Goal: Task Accomplishment & Management: Manage account settings

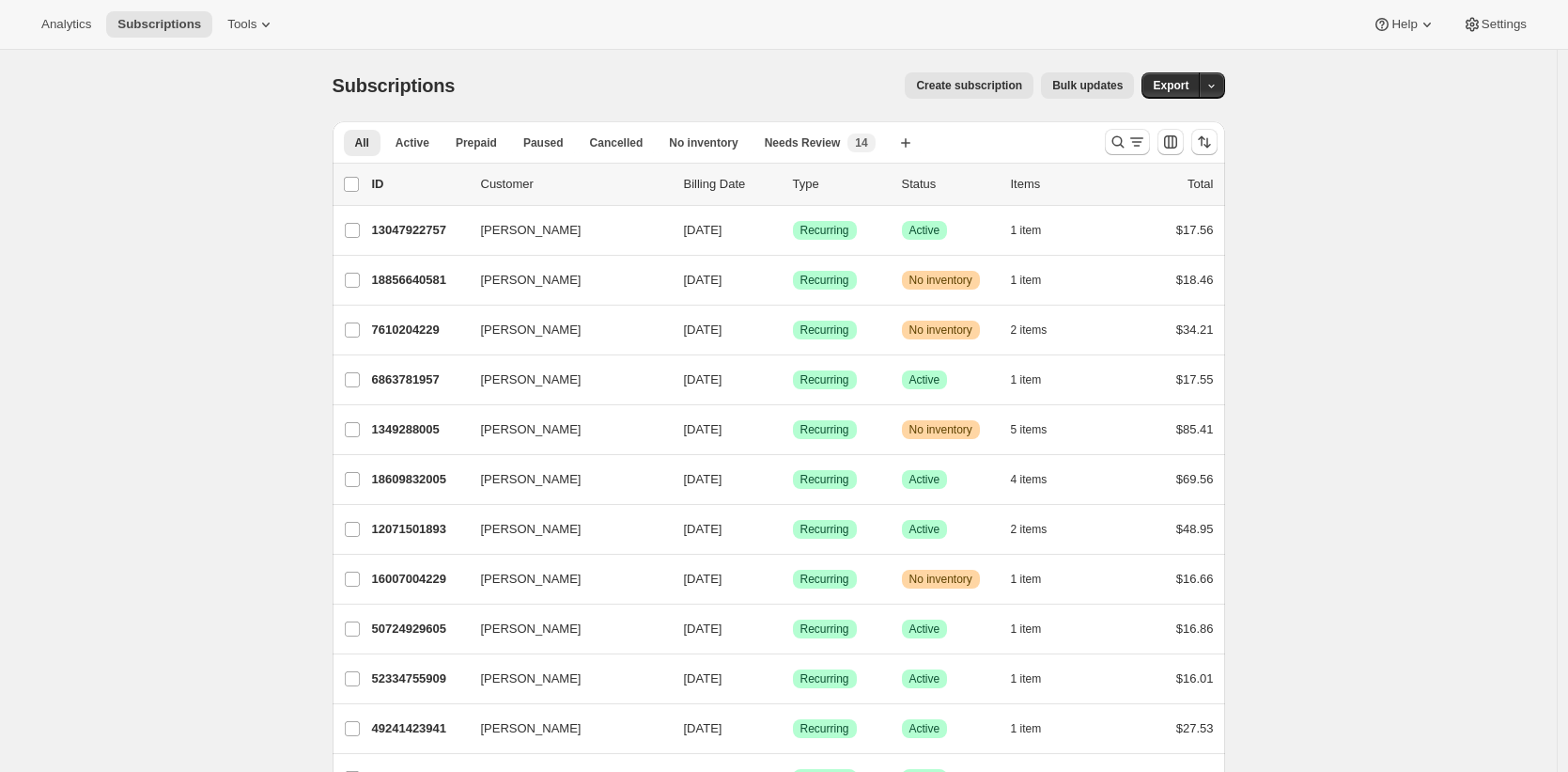
click at [697, 57] on div "Subscriptions. This page is ready Subscriptions Create subscription Bulk update…" at bounding box center [779, 85] width 893 height 72
click at [256, 21] on span "Tools" at bounding box center [242, 25] width 29 height 15
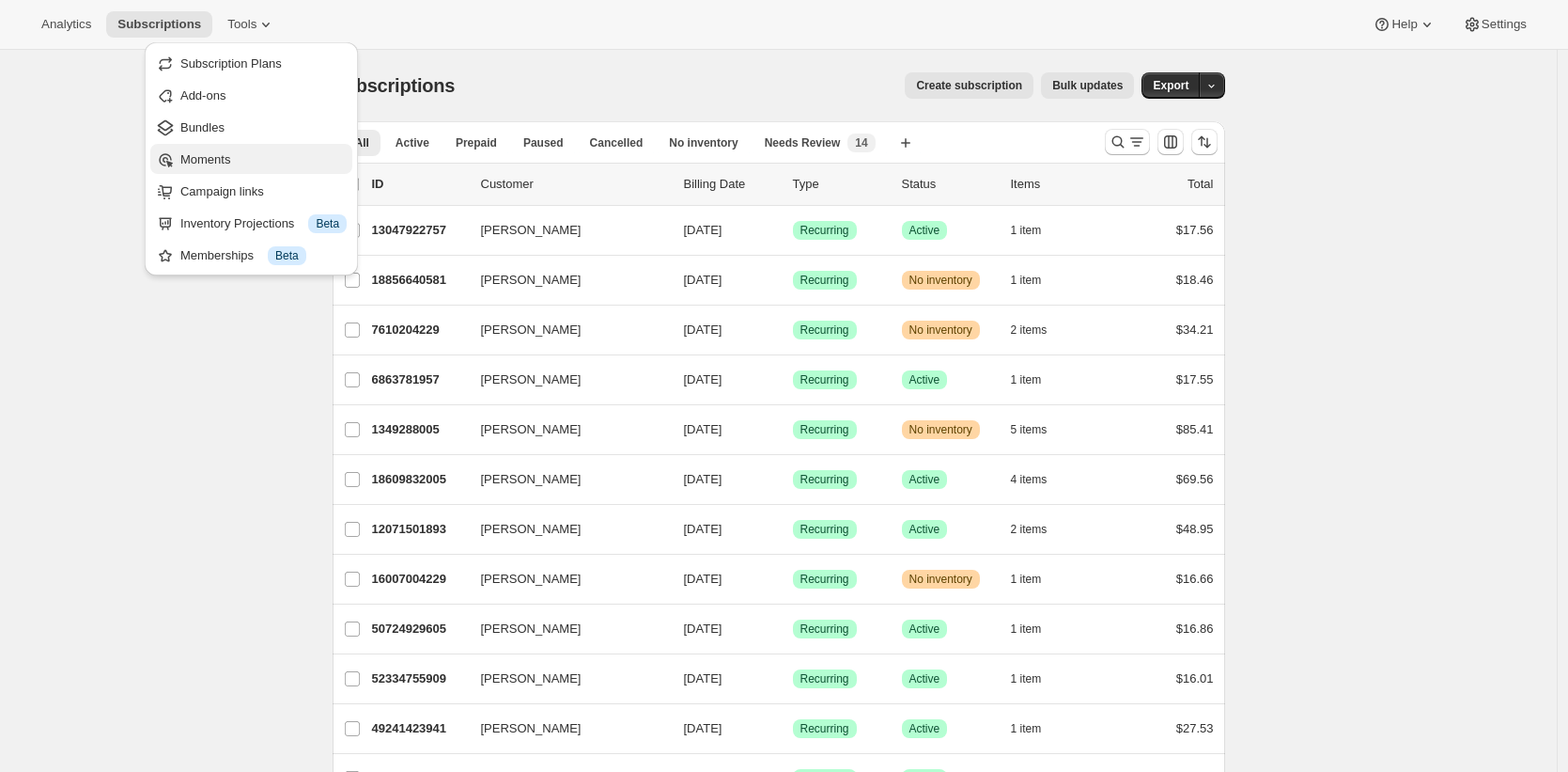
click at [261, 162] on span "Moments" at bounding box center [264, 160] width 166 height 19
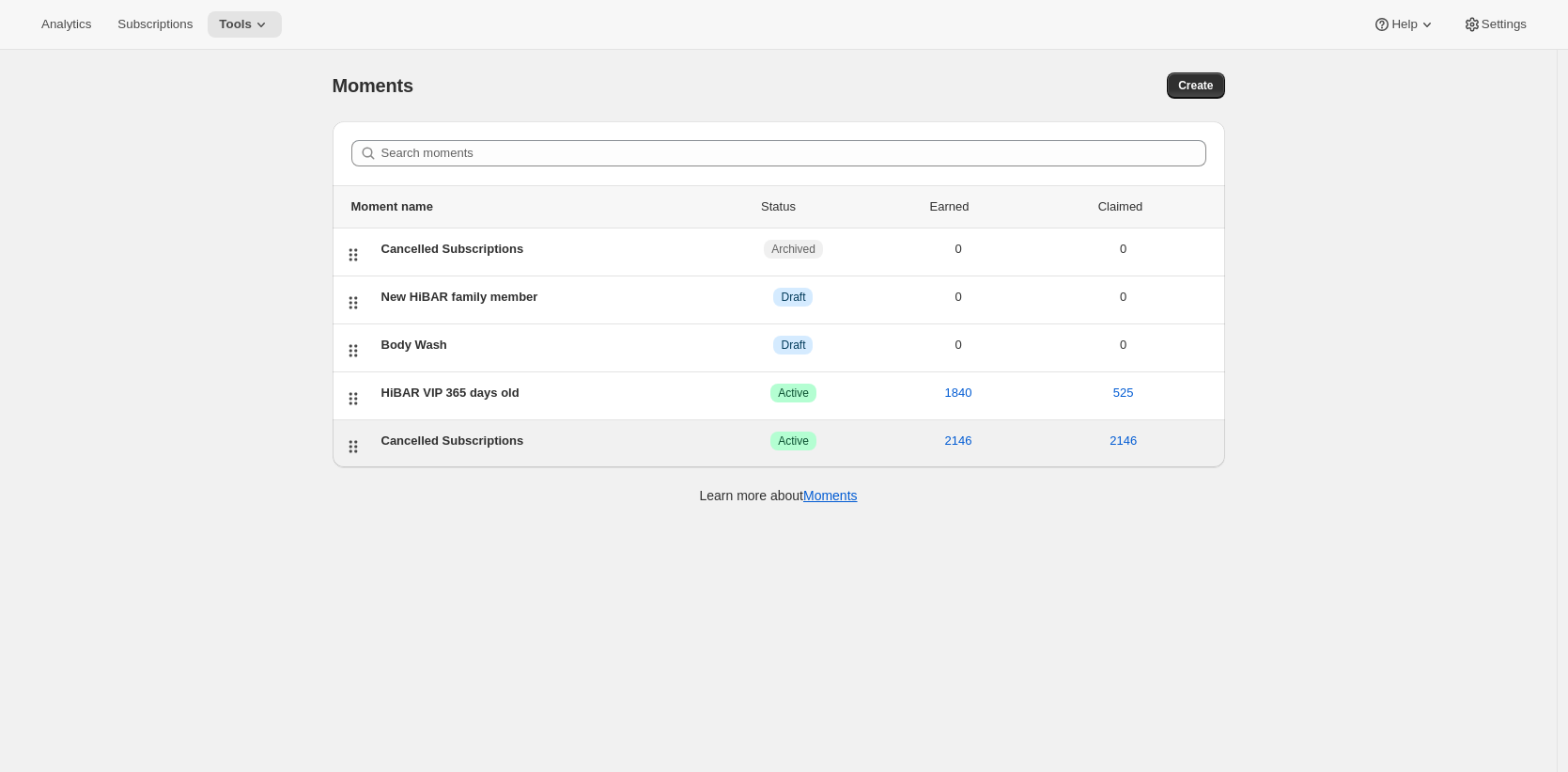
click at [494, 438] on div "Cancelled Subscriptions" at bounding box center [546, 441] width 330 height 19
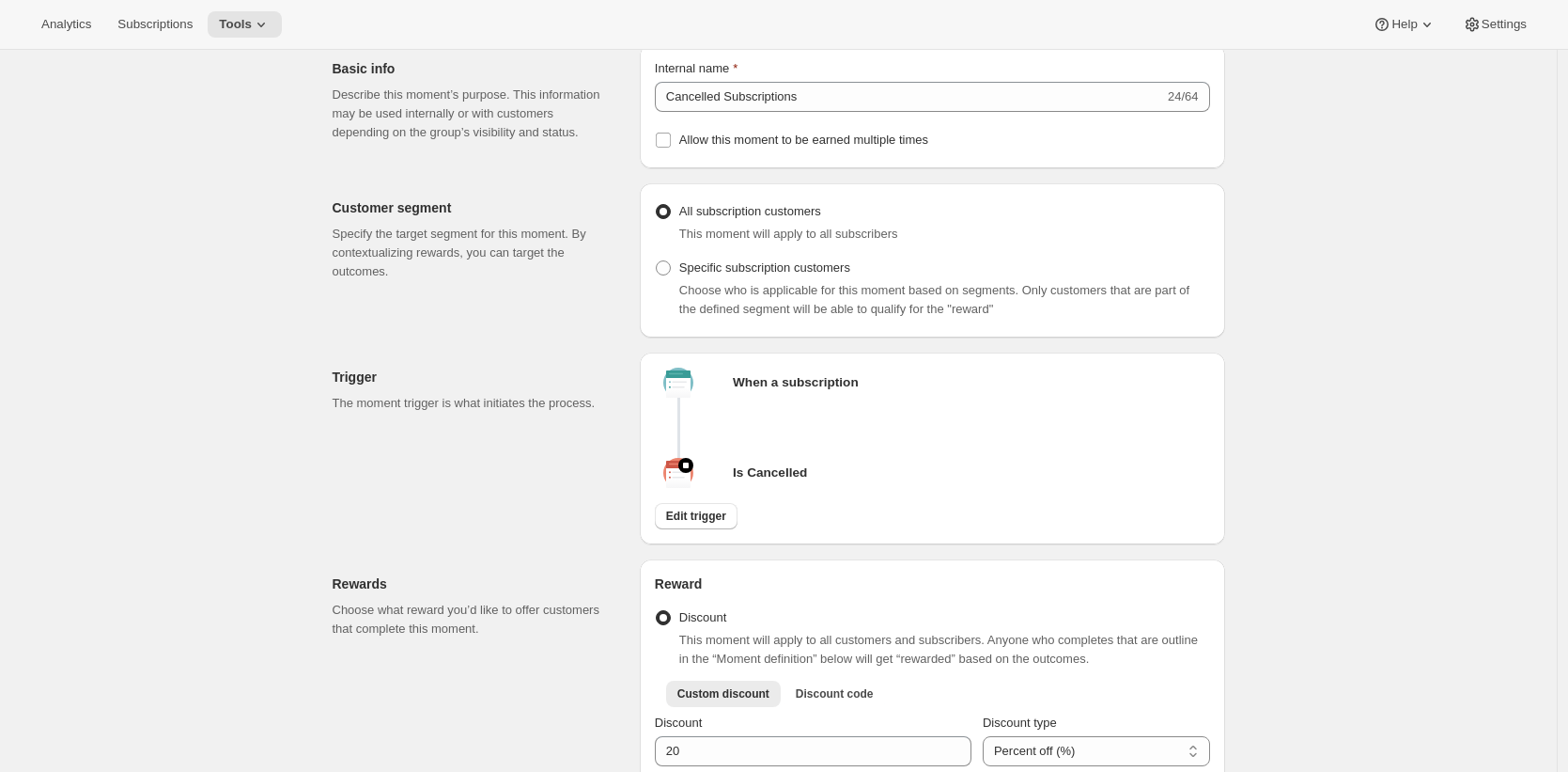
scroll to position [102, 0]
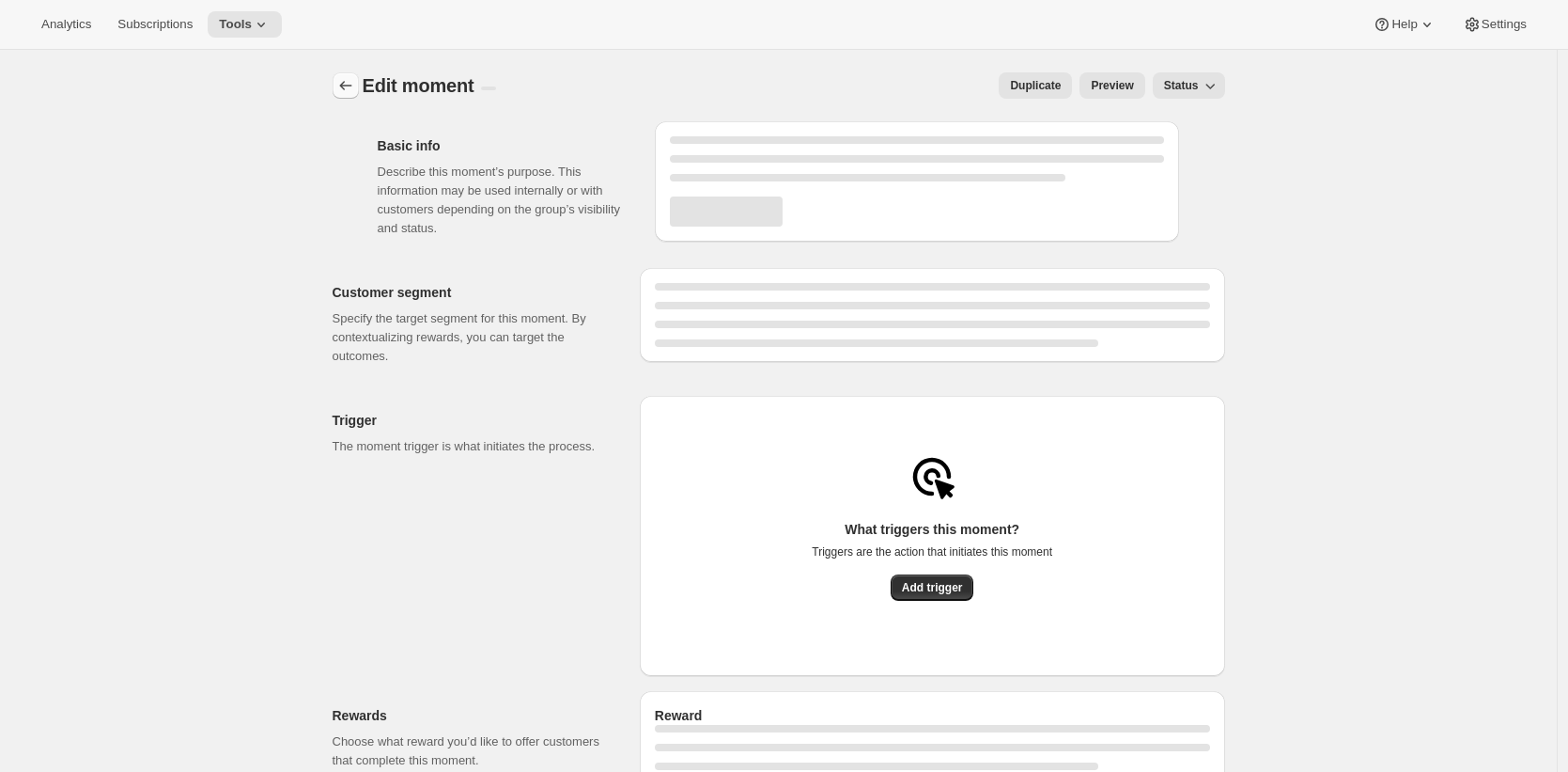
click at [353, 77] on icon "Create moment" at bounding box center [346, 86] width 19 height 19
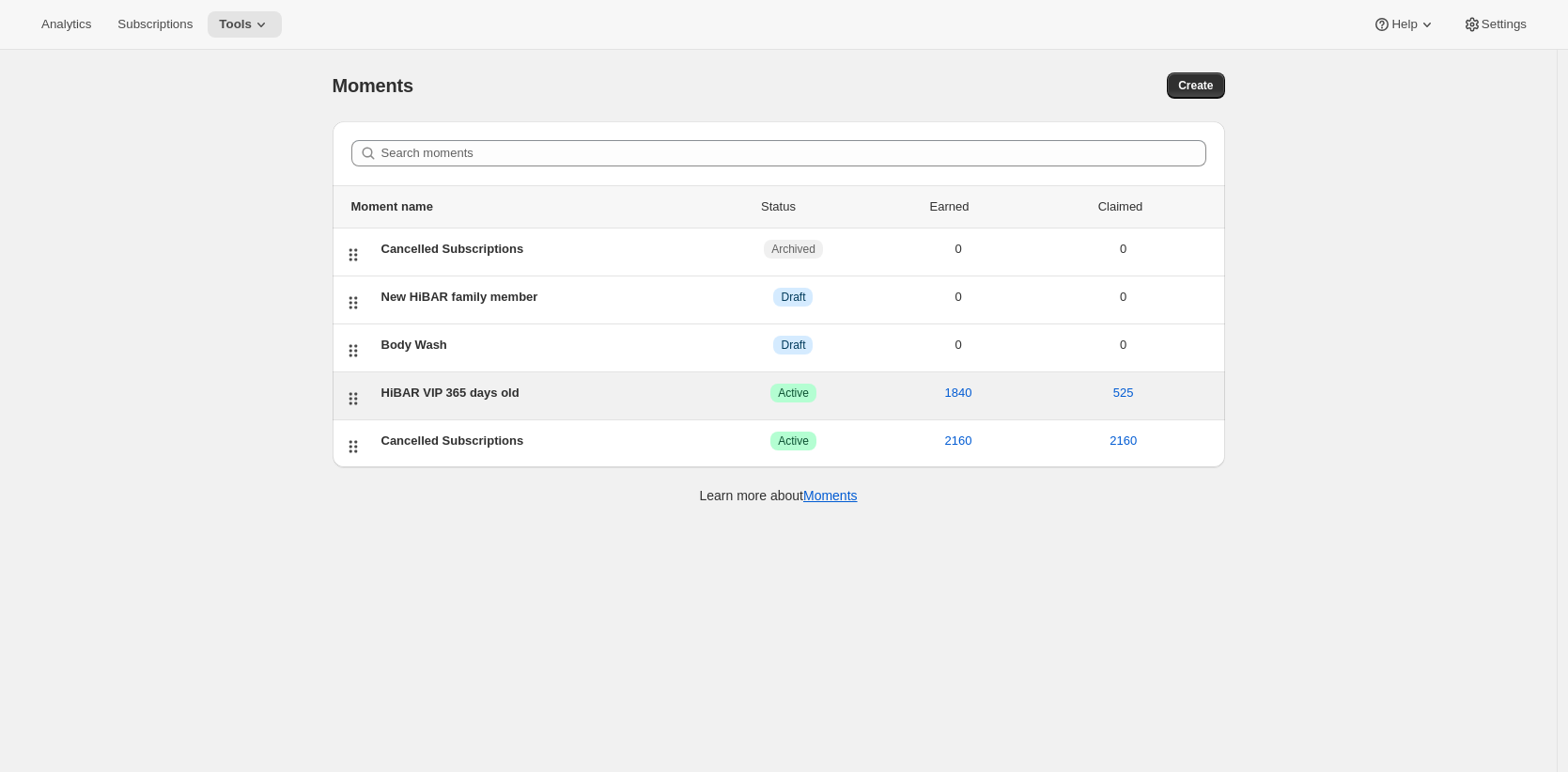
click at [462, 404] on div "HiBAR VIP 365 days old ACTIVE Active 1840 525" at bounding box center [794, 396] width 839 height 25
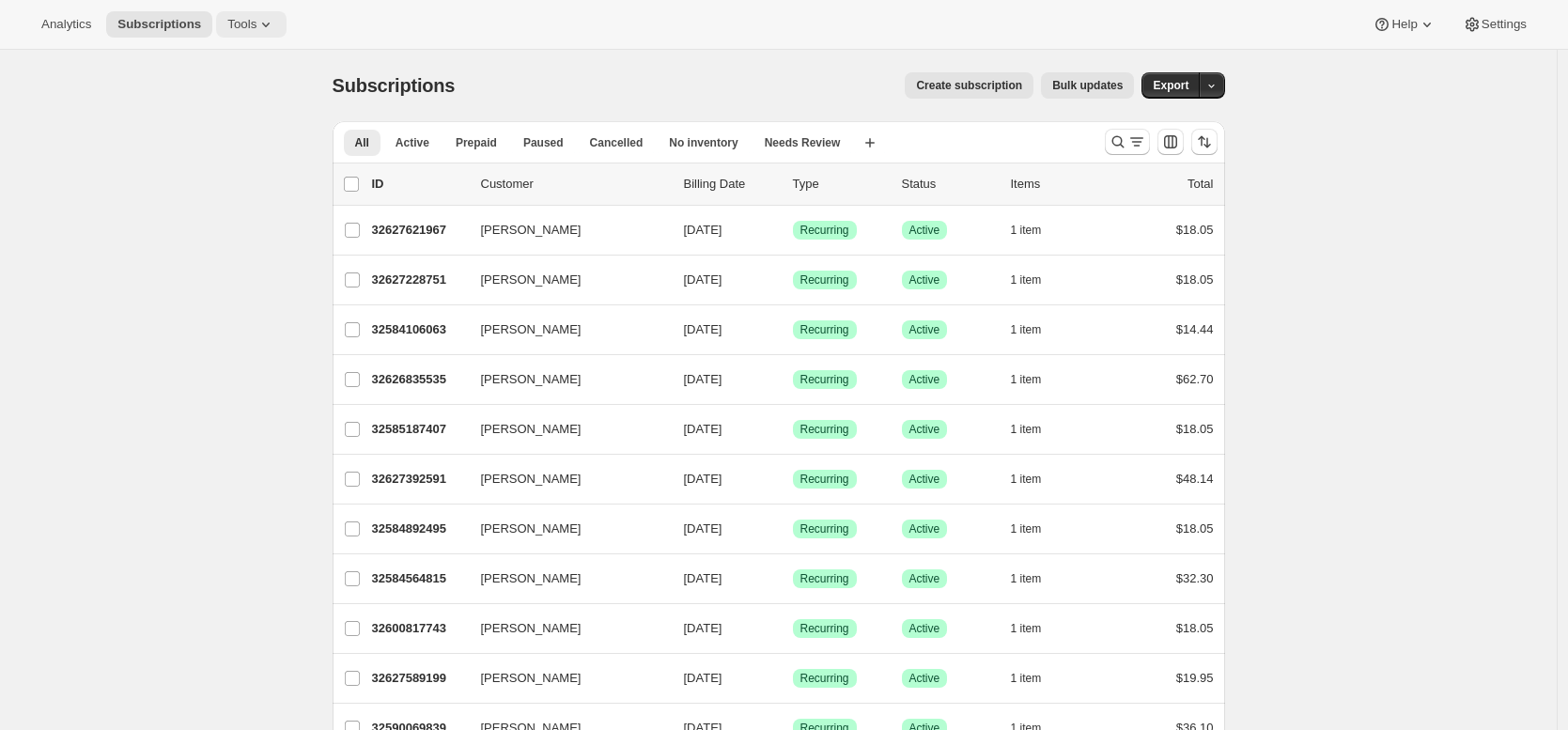
click at [275, 24] on icon at bounding box center [266, 25] width 19 height 19
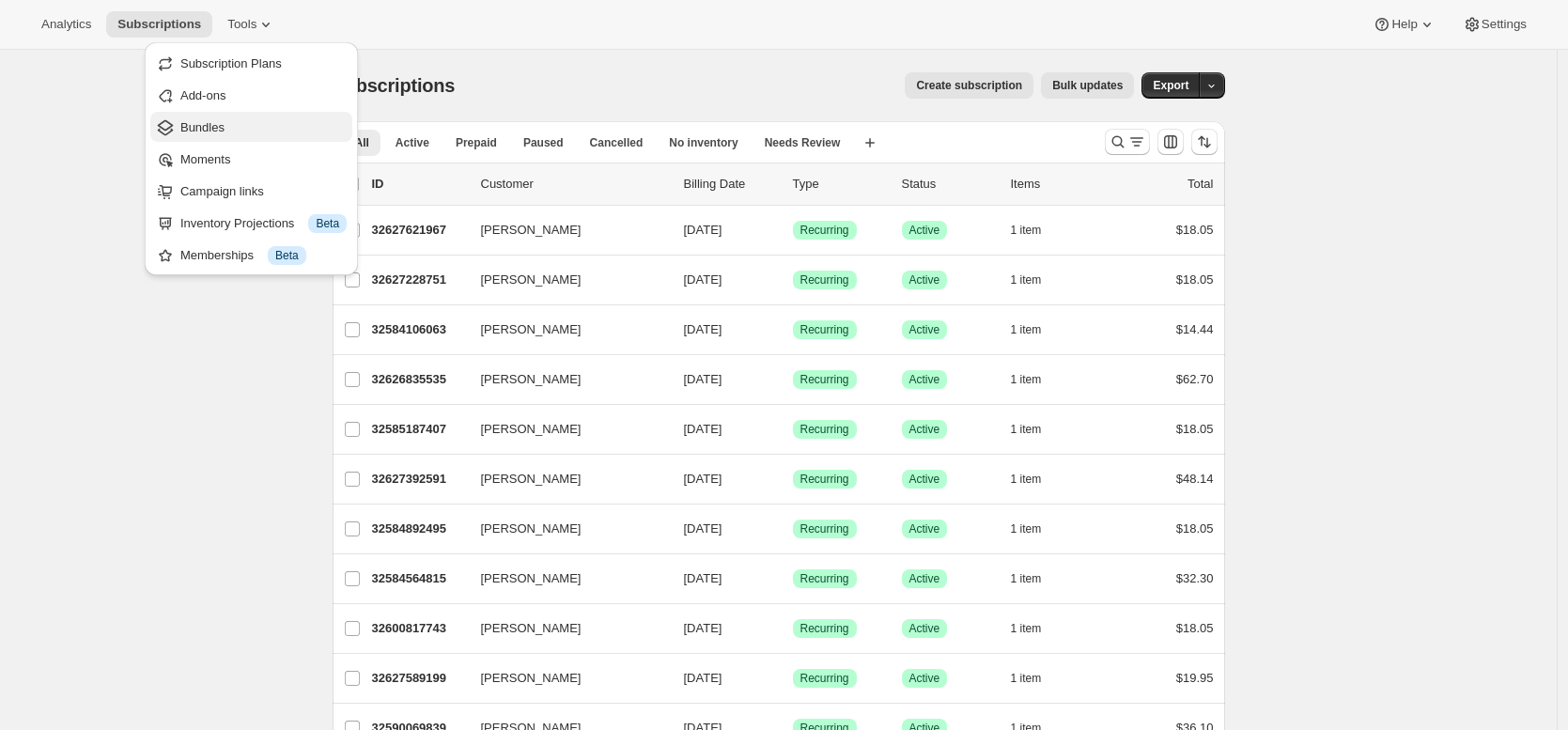
click at [244, 120] on span "Bundles" at bounding box center [264, 128] width 166 height 19
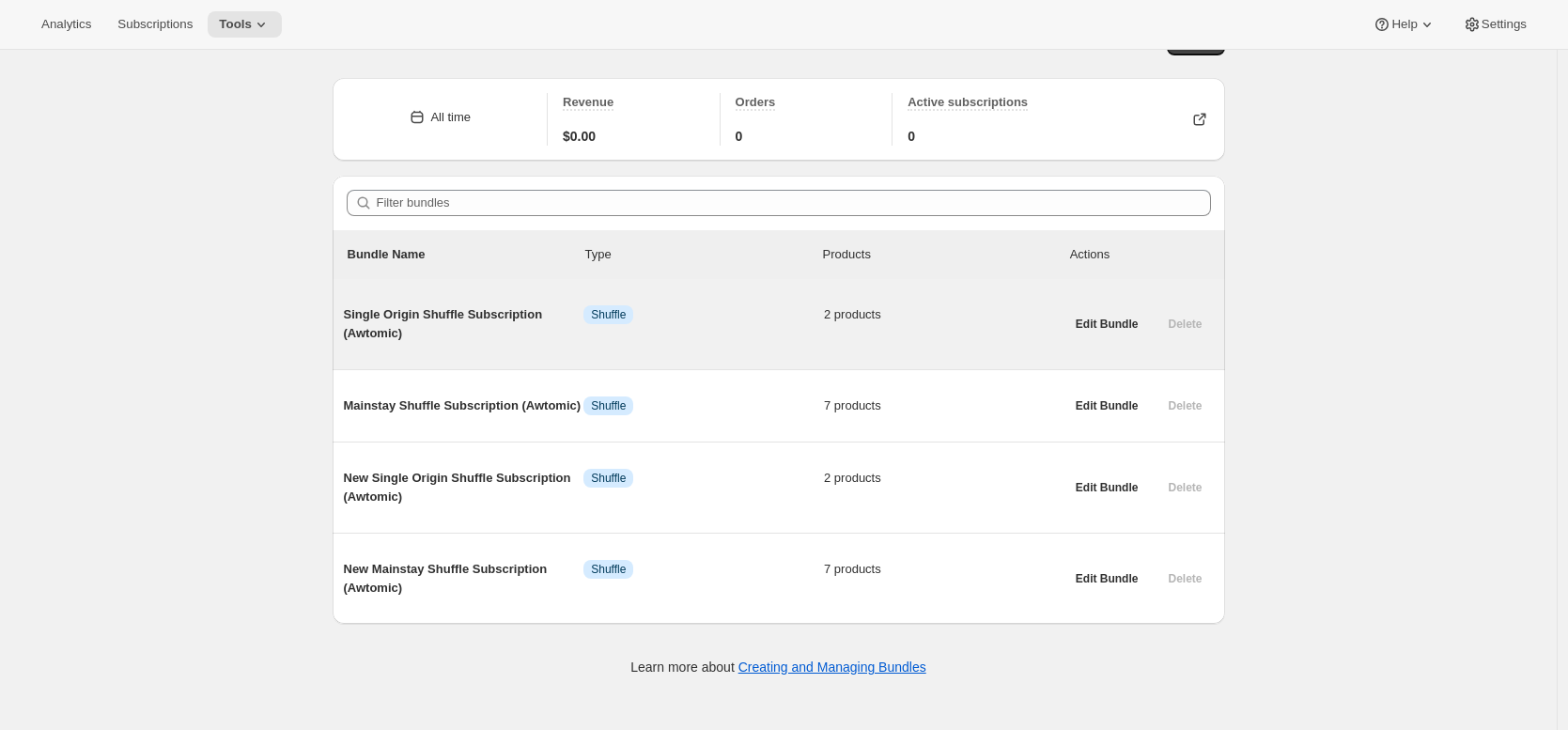
scroll to position [50, 0]
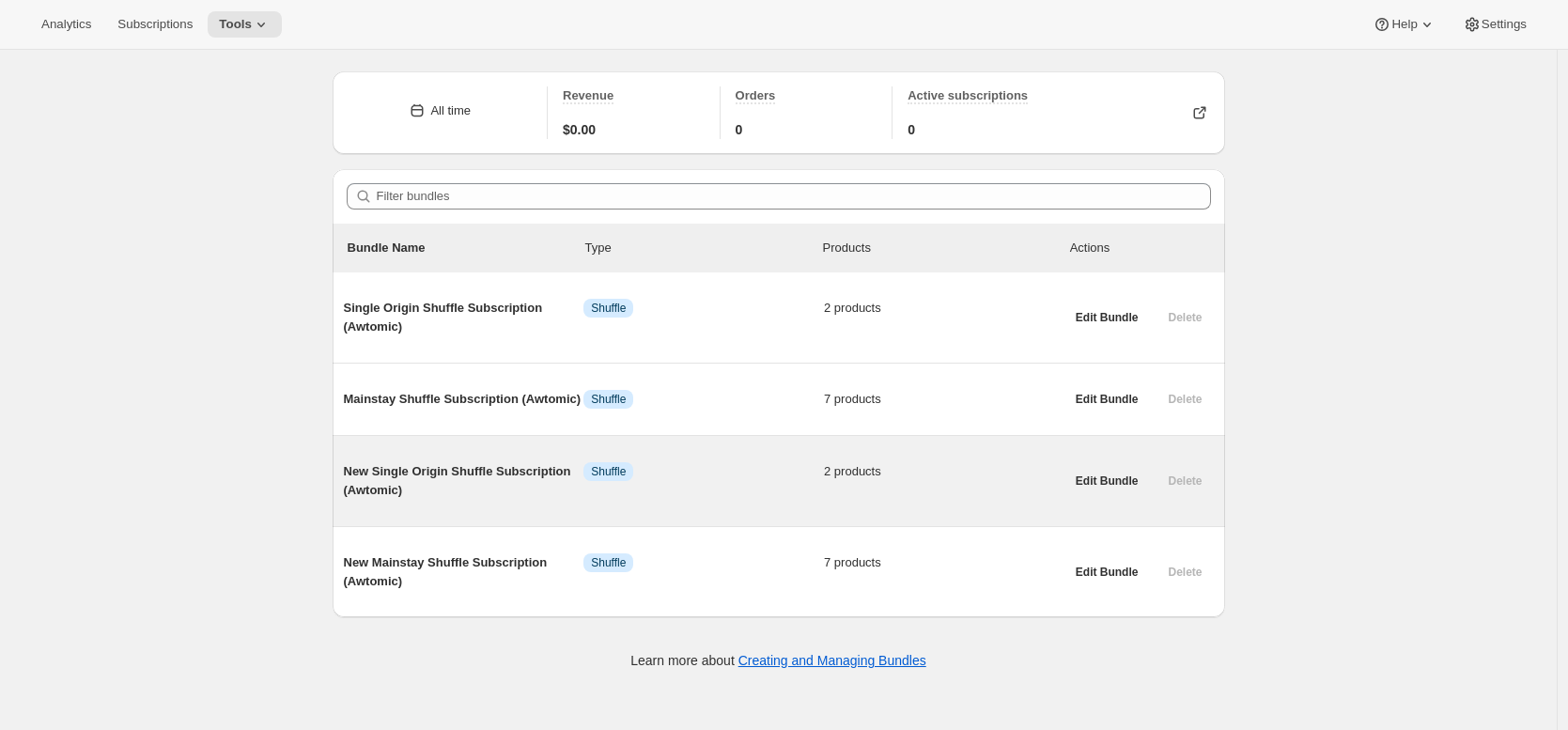
click at [933, 481] on span "2 products" at bounding box center [945, 471] width 241 height 19
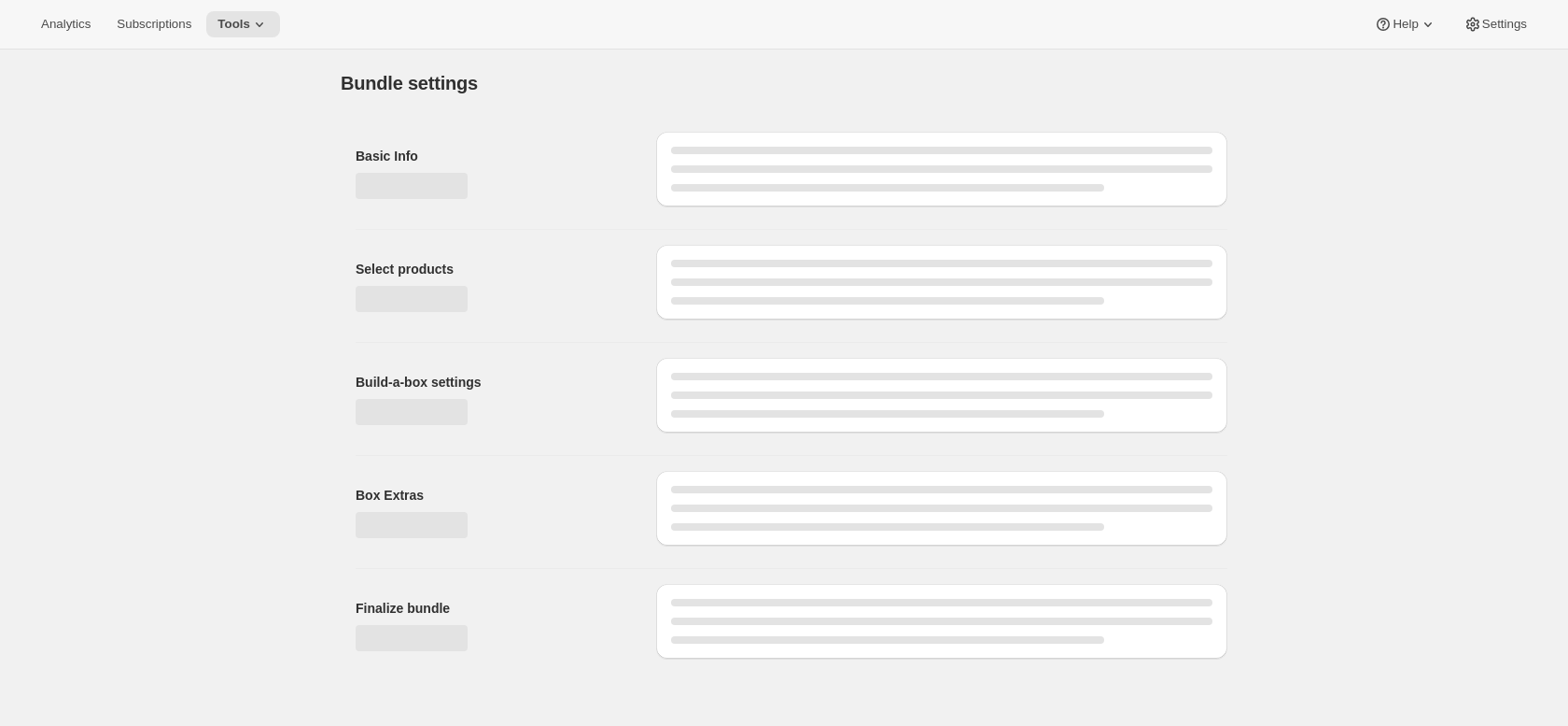
type input "New Single Origin Shuffle Subscription (Awtomic)"
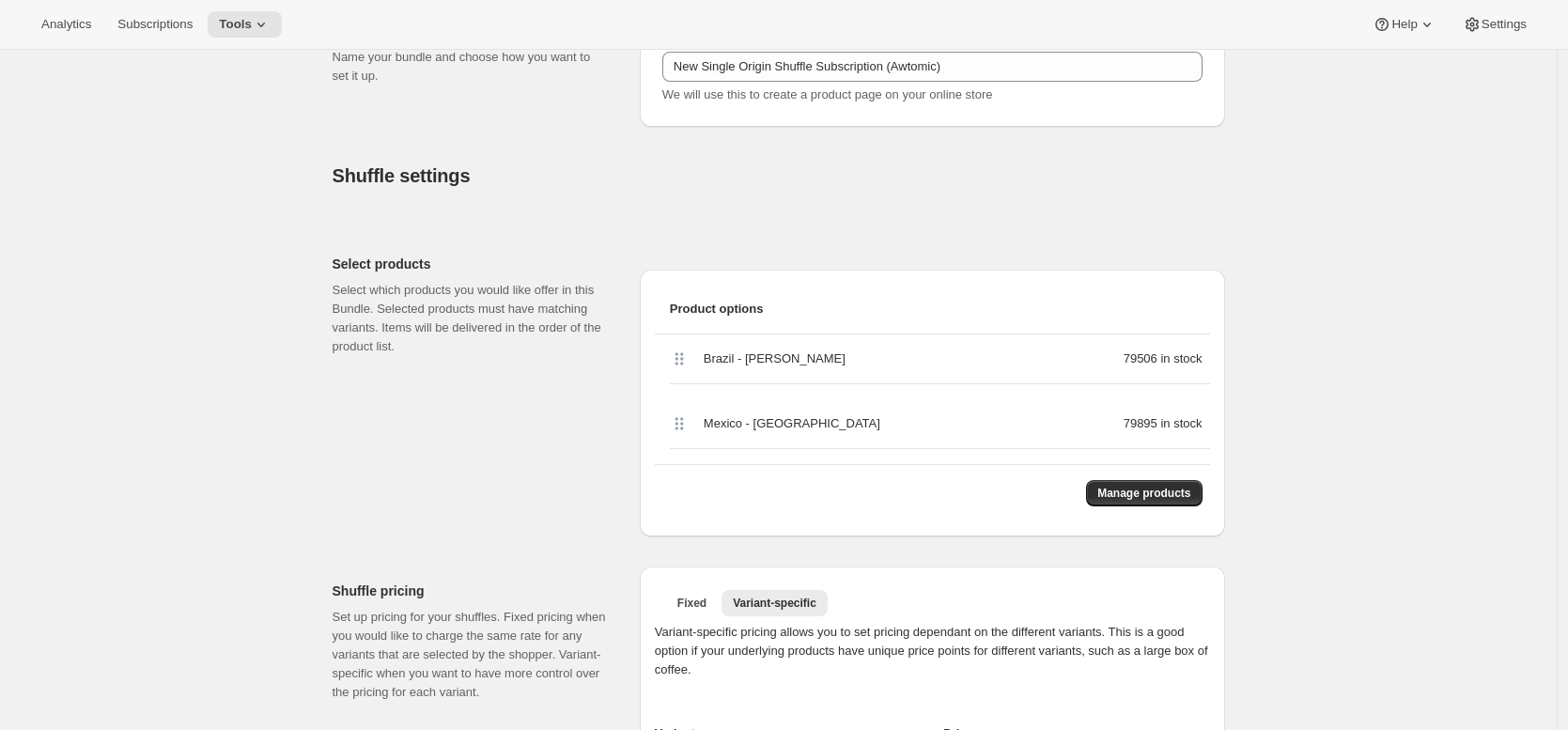
scroll to position [300, 0]
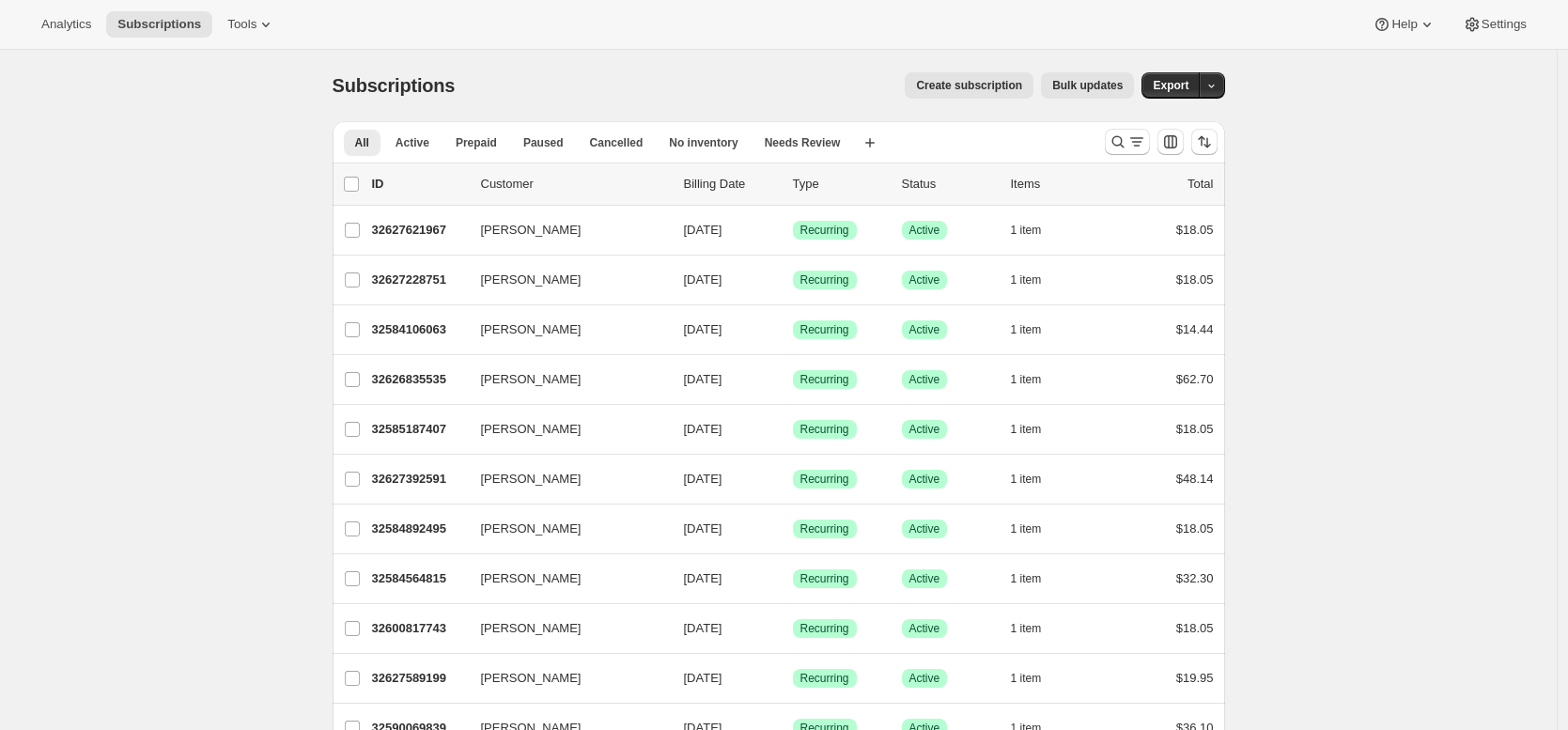
click at [777, 78] on div "Create subscription Bulk updates" at bounding box center [805, 86] width 657 height 27
click at [265, 23] on icon at bounding box center [266, 25] width 19 height 19
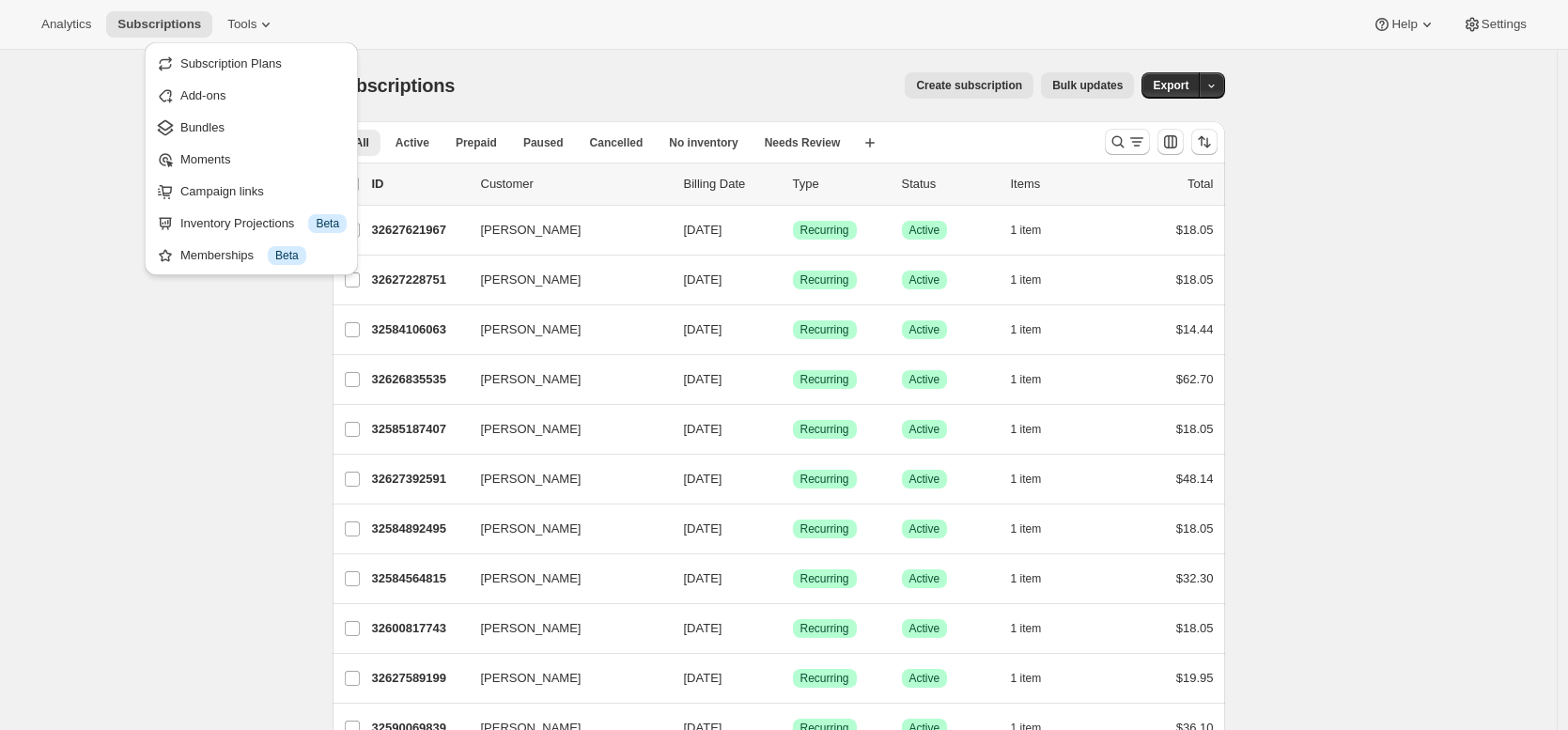
click at [257, 118] on button "Bundles" at bounding box center [250, 126] width 202 height 30
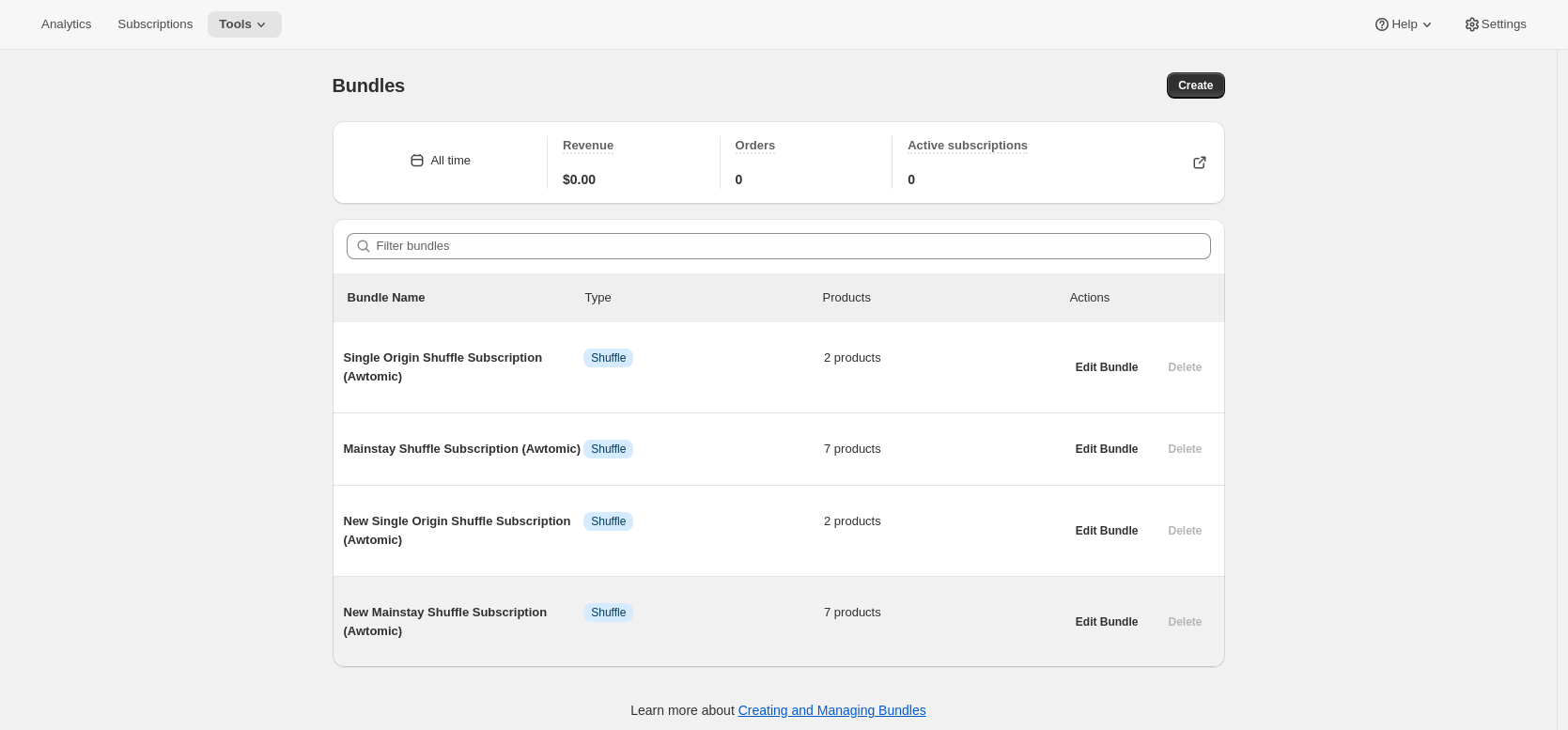
click at [515, 633] on span "New Mainstay Shuffle Subscription (Awtomic)" at bounding box center [465, 621] width 241 height 37
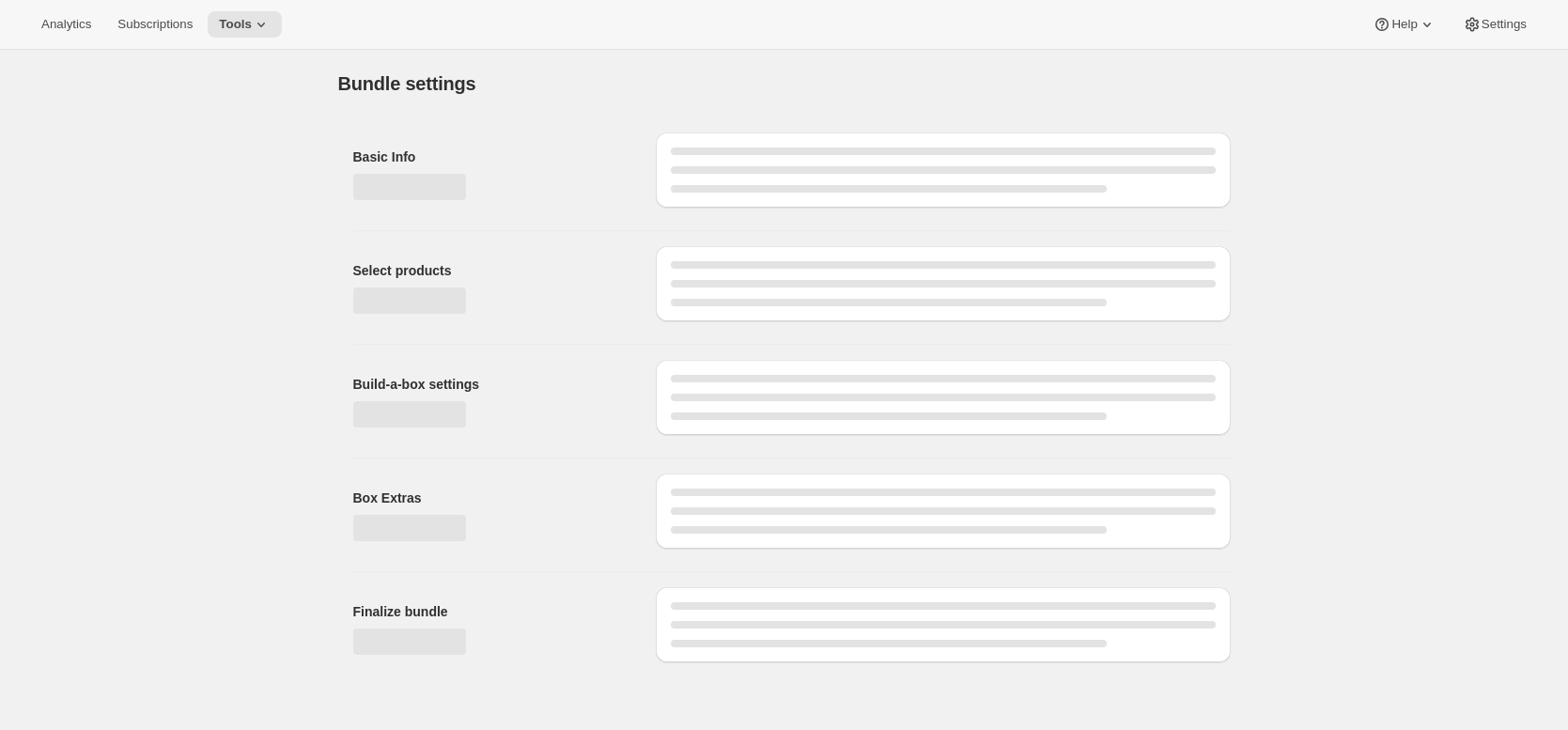
type input "New Mainstay Shuffle Subscription (Awtomic)"
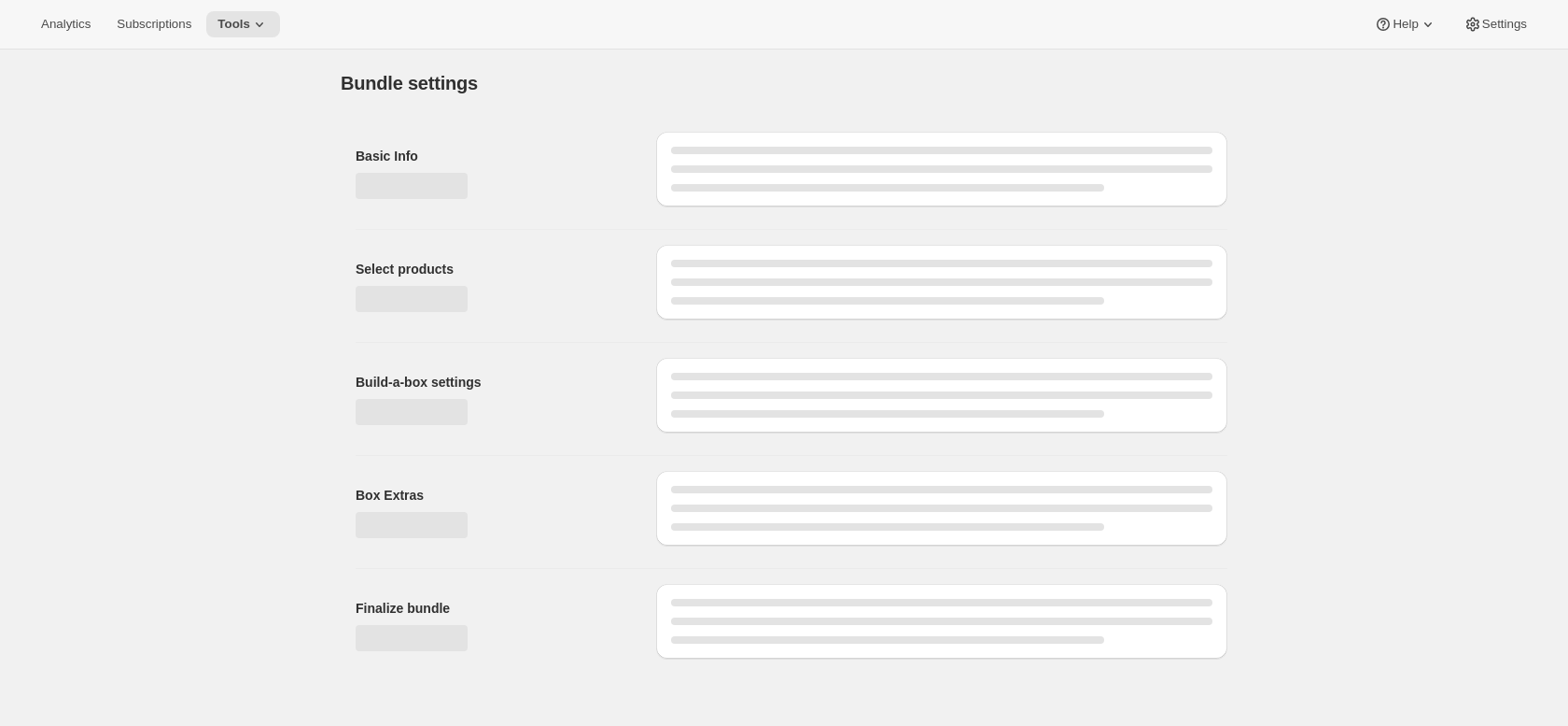
type input "New Mainstay Shuffle Subscription (Awtomic)"
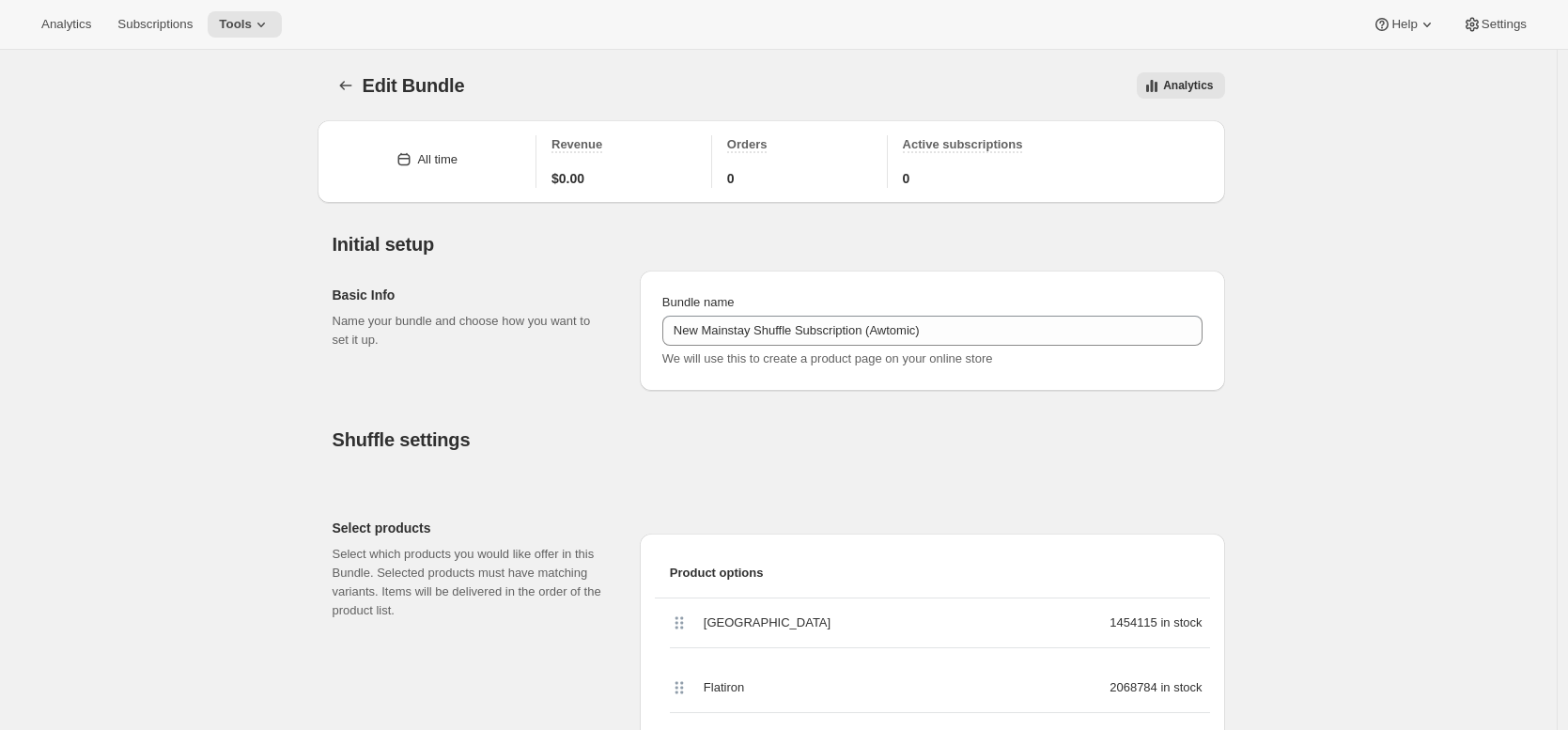
click at [464, 340] on p "Name your bundle and choose how you want to set it up." at bounding box center [471, 330] width 277 height 37
click at [630, 234] on h2 "Initial setup" at bounding box center [779, 245] width 893 height 23
click at [347, 89] on icon "Bundles" at bounding box center [346, 86] width 19 height 19
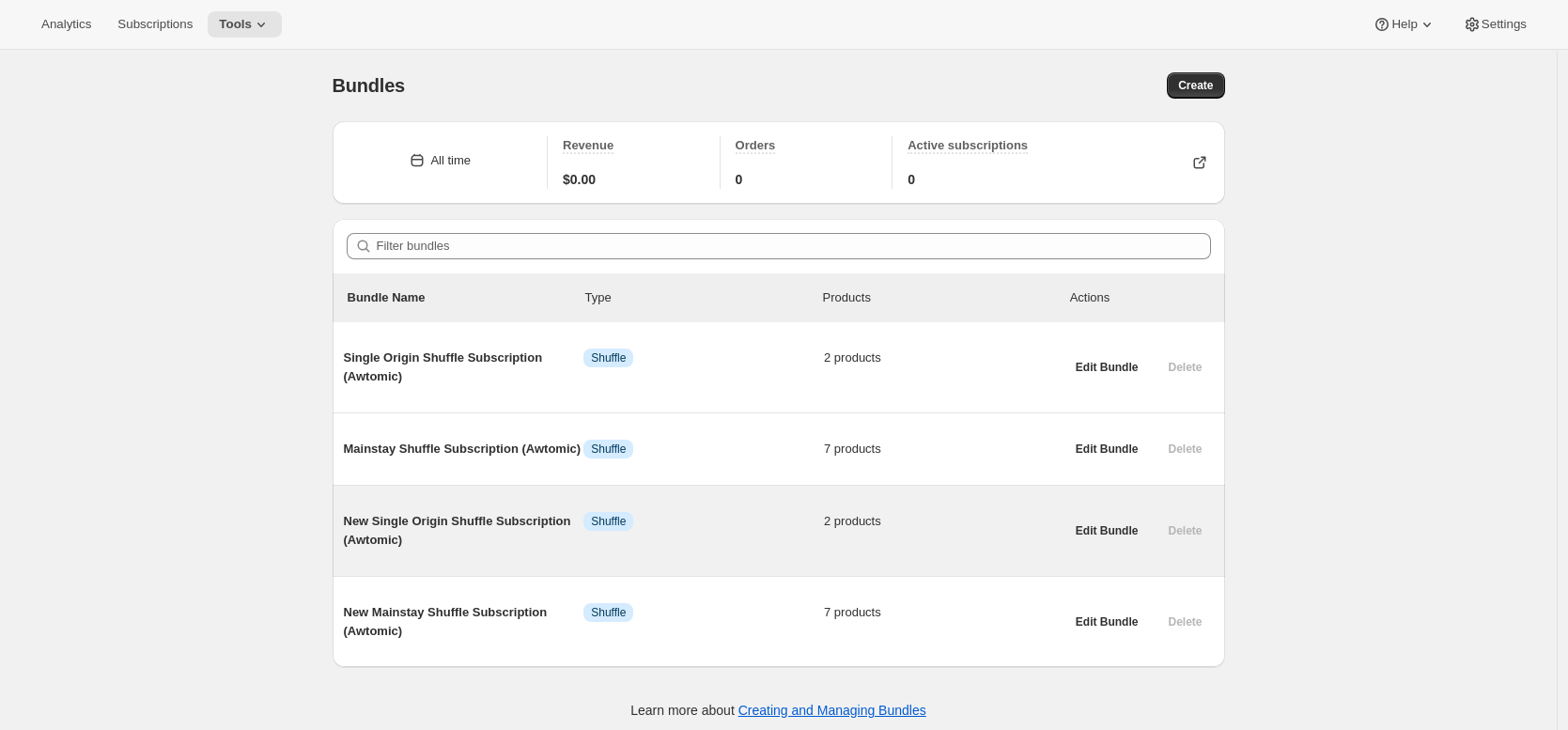
click at [775, 530] on span "Info Shuffle" at bounding box center [704, 522] width 241 height 19
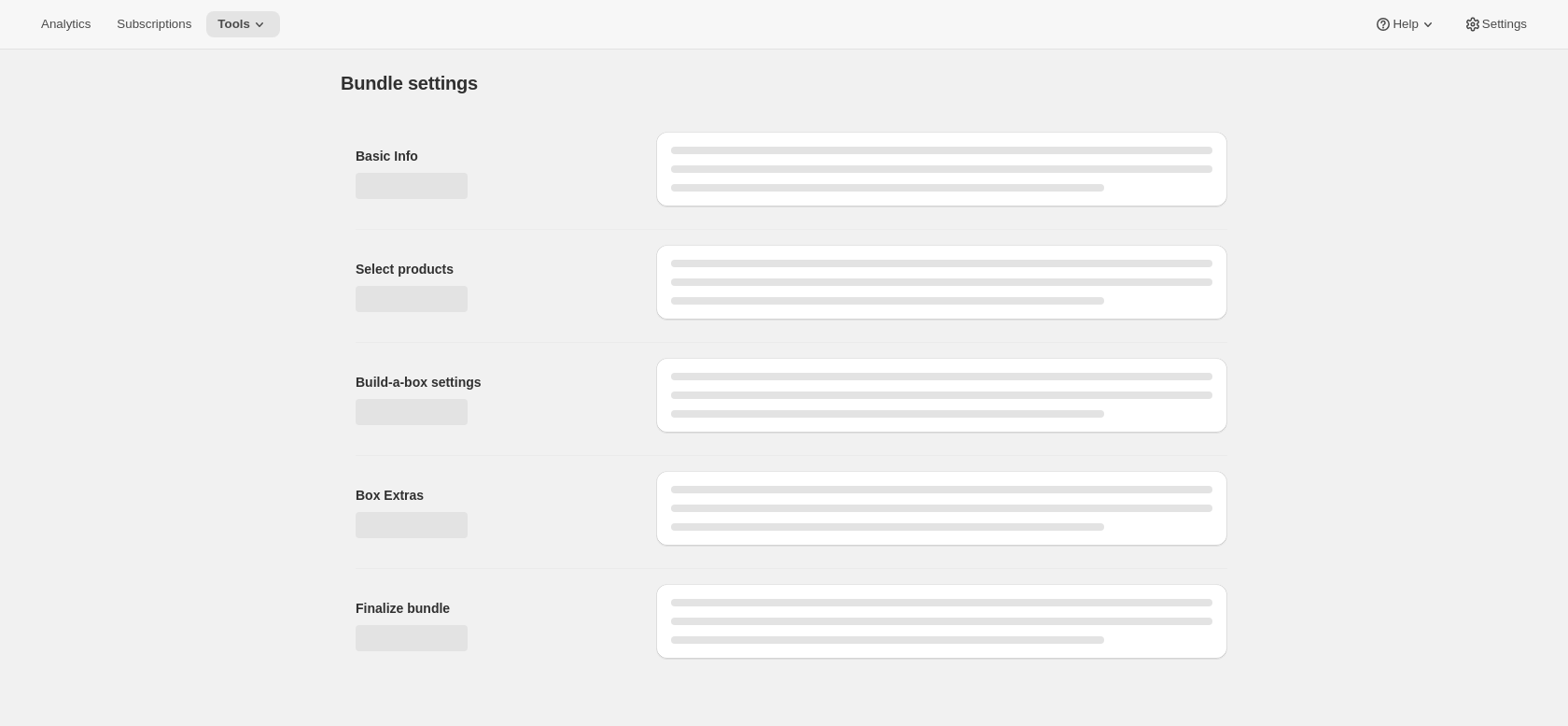
type input "New Single Origin Shuffle Subscription (Awtomic)"
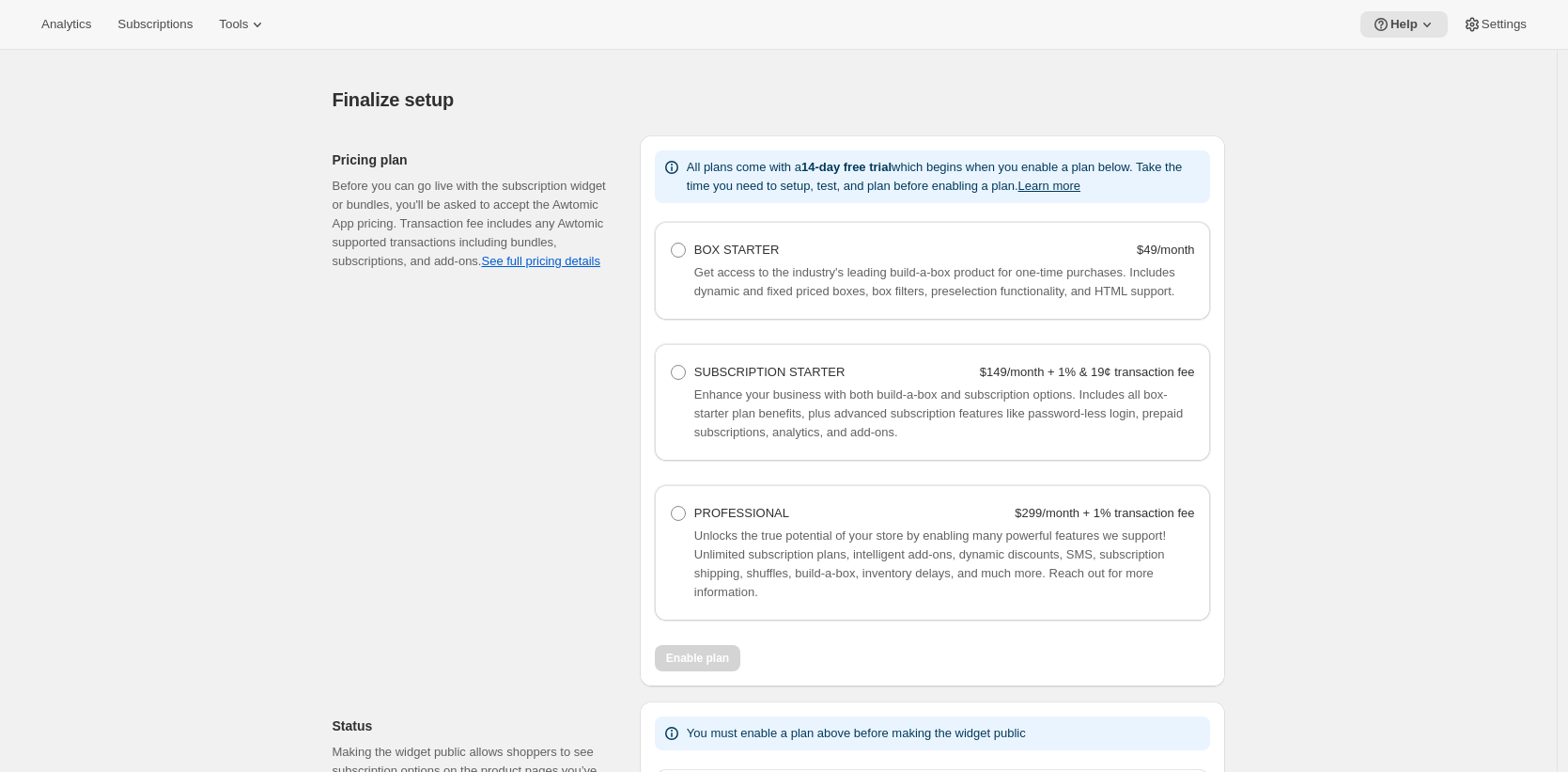
scroll to position [1122, 0]
click at [1248, 184] on div "Finalize setup. This page is ready Finalize setup Pricing plan Before you can g…" at bounding box center [778, 516] width 938 height 905
click at [267, 22] on icon at bounding box center [257, 25] width 19 height 19
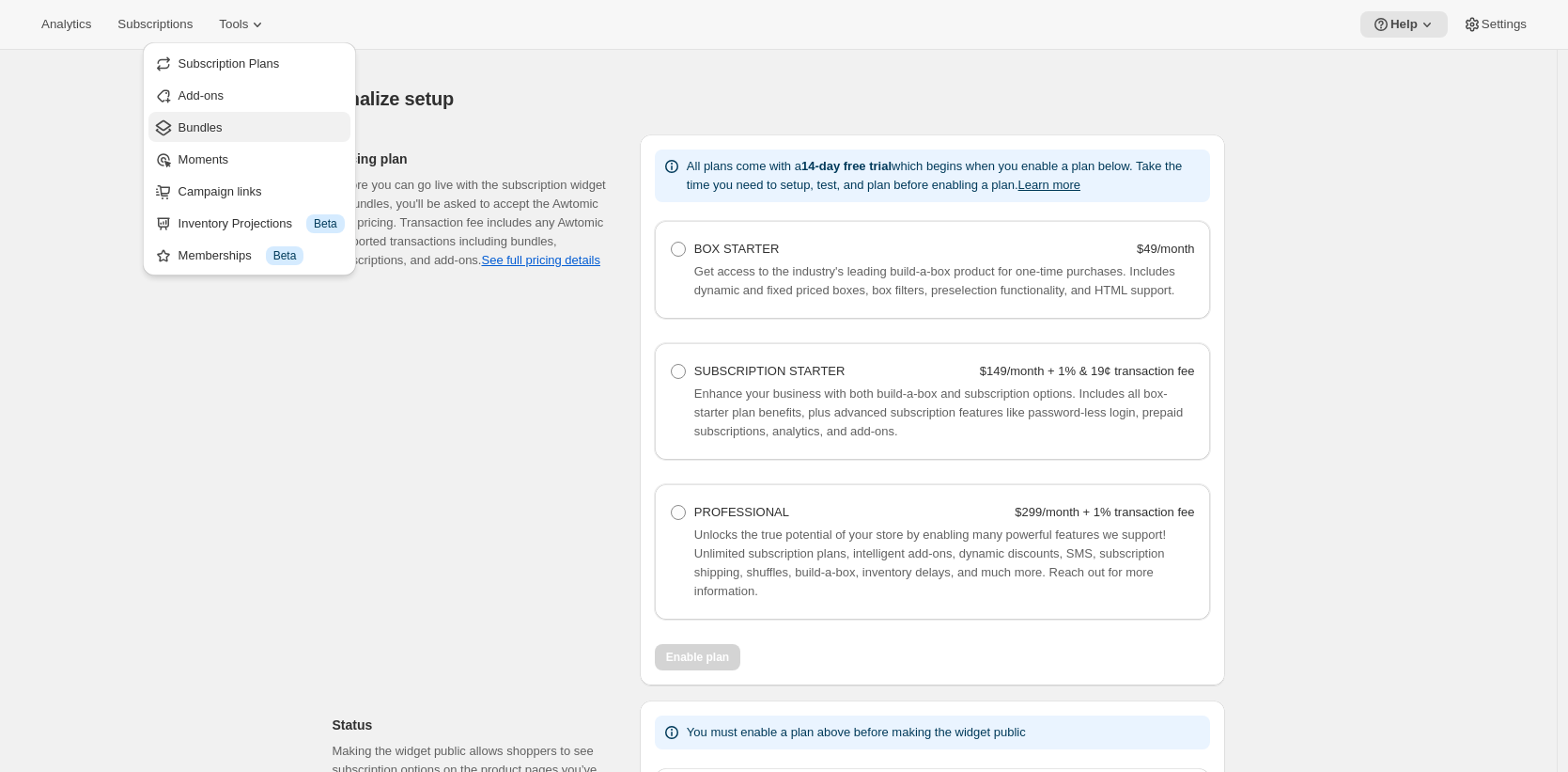
click at [272, 129] on span "Bundles" at bounding box center [262, 128] width 166 height 19
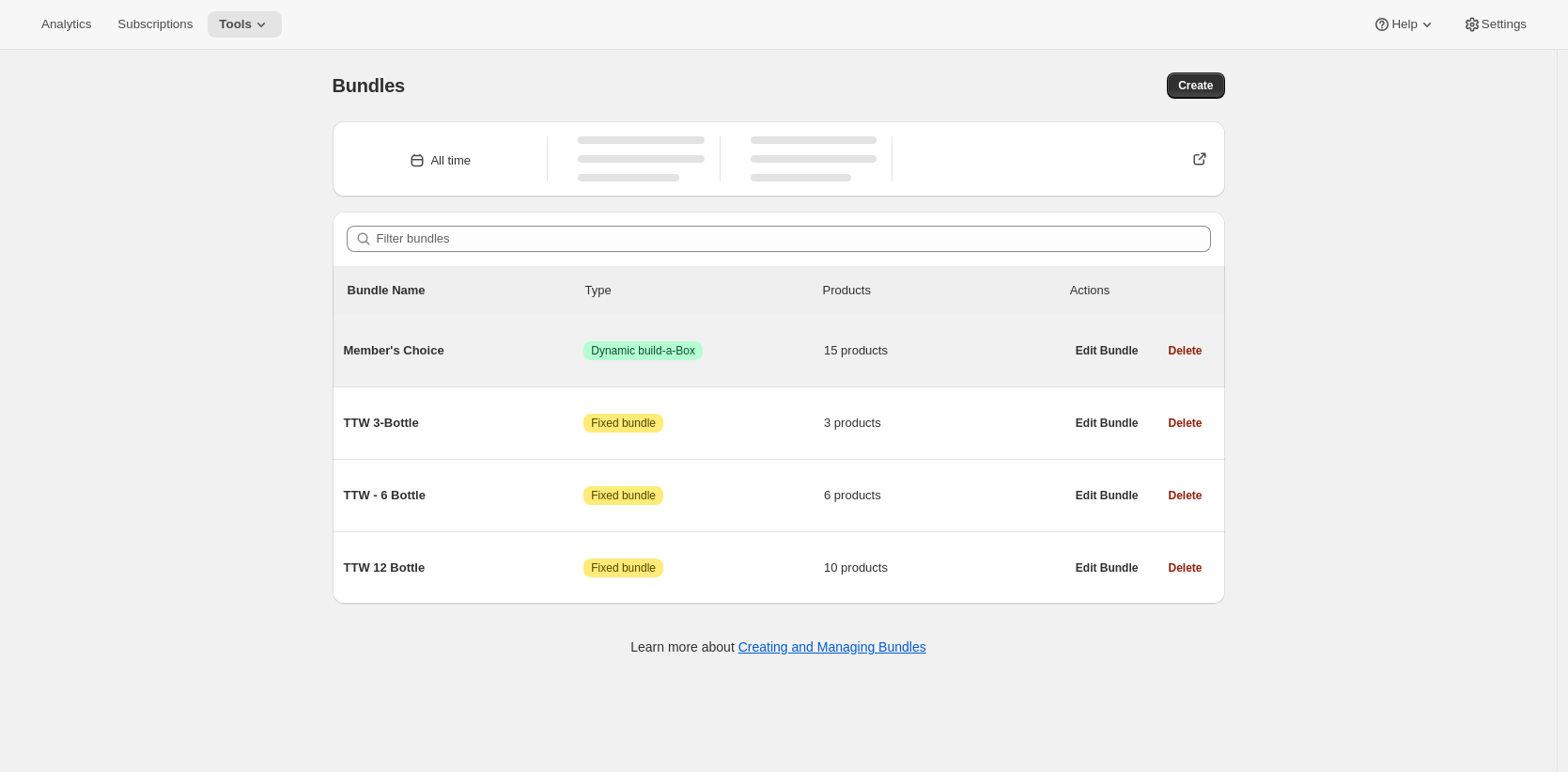
click at [533, 361] on div "Member's Choice Success Dynamic build-a-Box 15 products" at bounding box center [705, 350] width 721 height 49
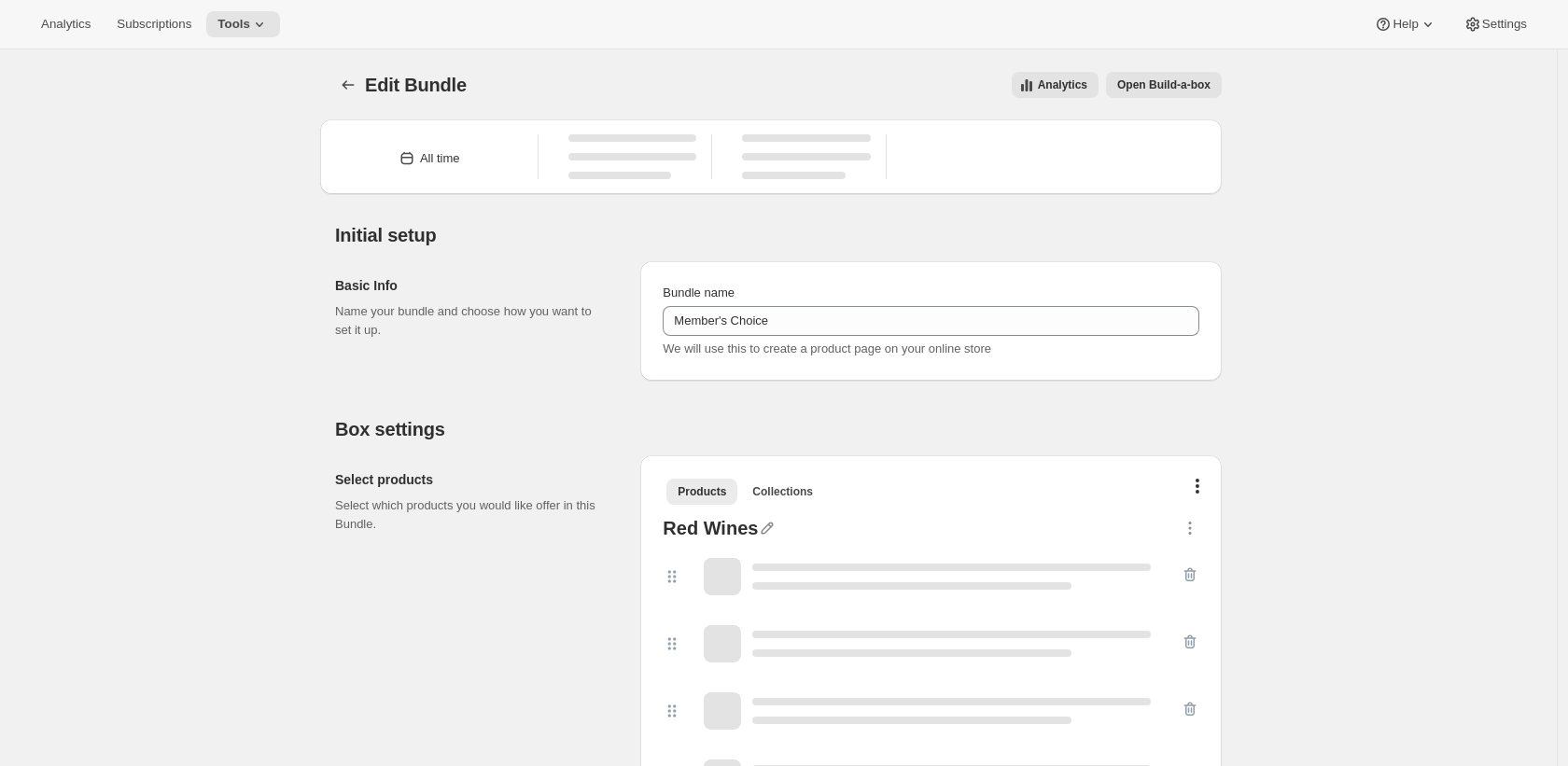
type input "Member's Choice"
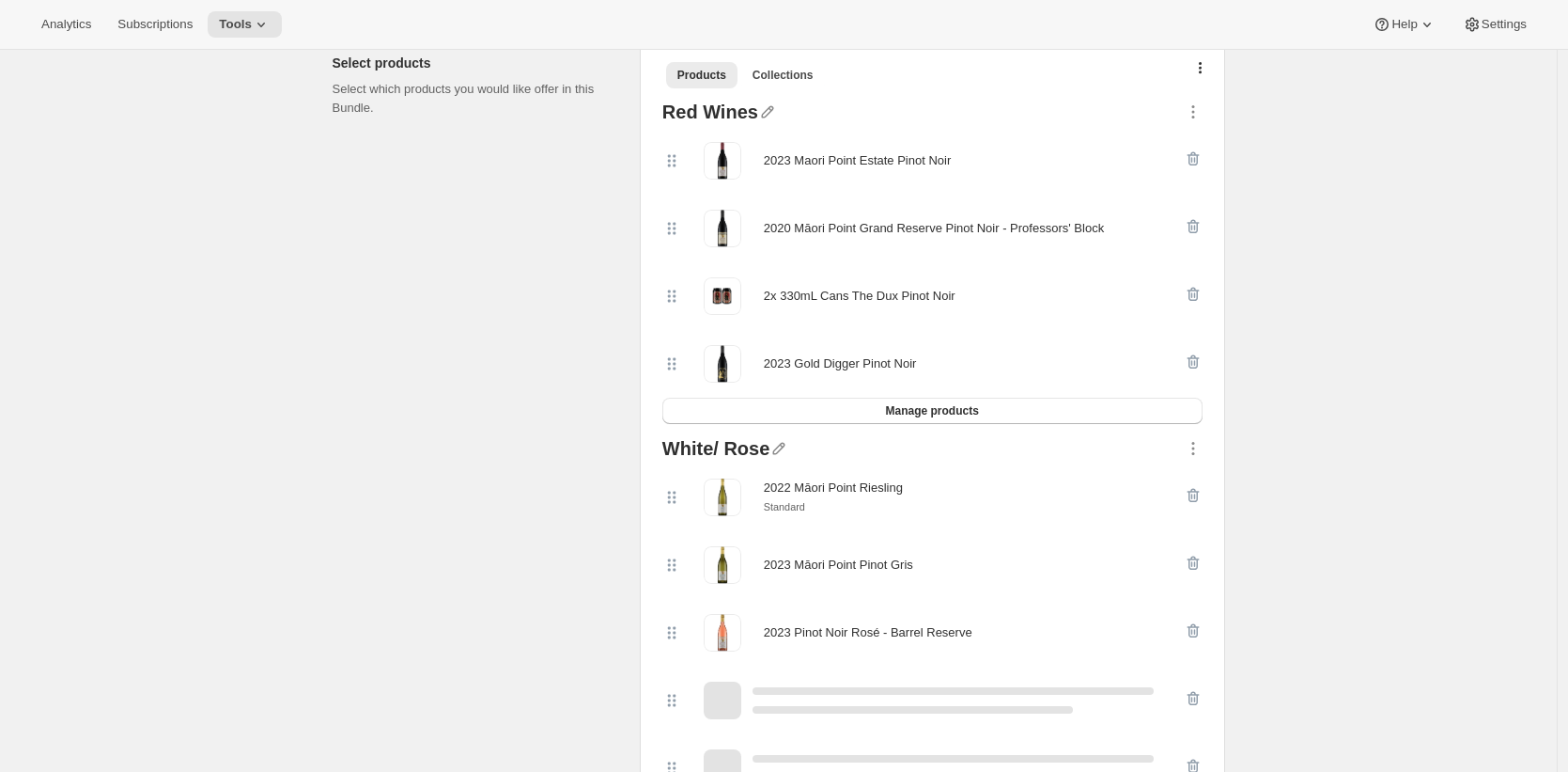
scroll to position [427, 0]
click at [473, 342] on div "Select products Select which products you would like offer in this Bundle." at bounding box center [479, 735] width 293 height 1391
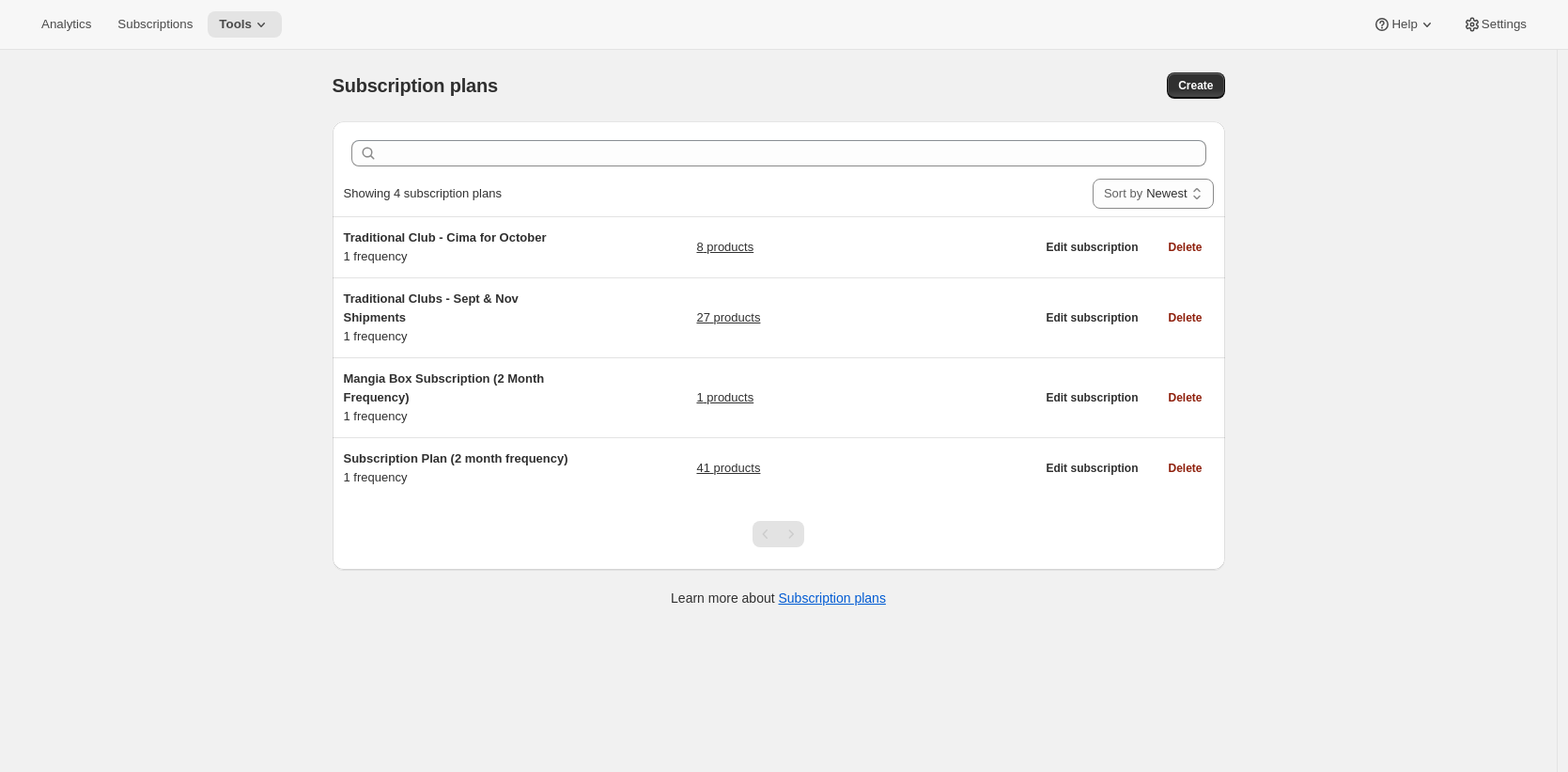
click at [143, 151] on div "Subscription plans. This page is ready Subscription plans Create Clear Showing …" at bounding box center [778, 435] width 1557 height 772
